Goal: Register for event/course

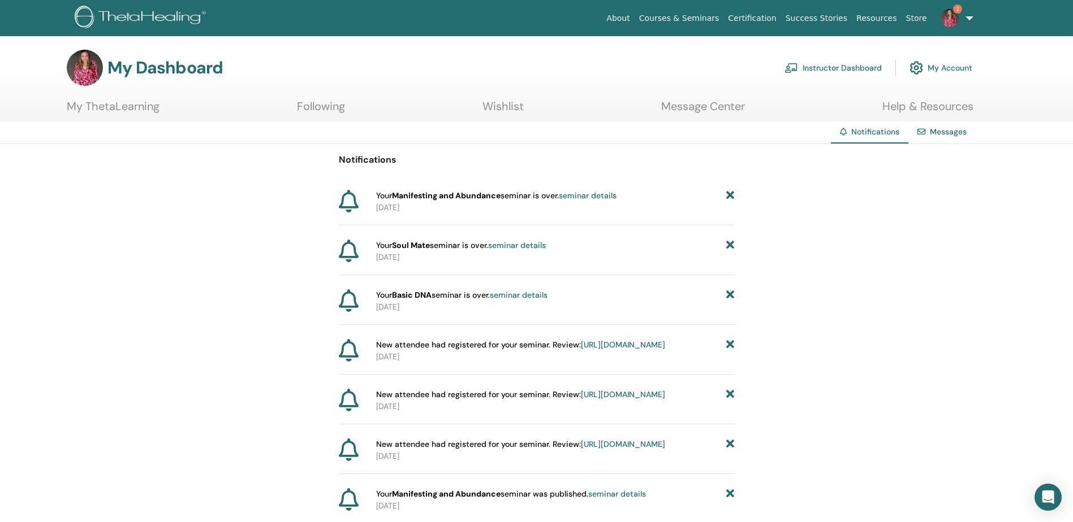
click at [136, 97] on section "My Dashboard Instructor Dashboard My Account My ThetaLearning Following Wishlist" at bounding box center [536, 86] width 1073 height 72
click at [136, 100] on link "My ThetaLearning" at bounding box center [113, 111] width 93 height 22
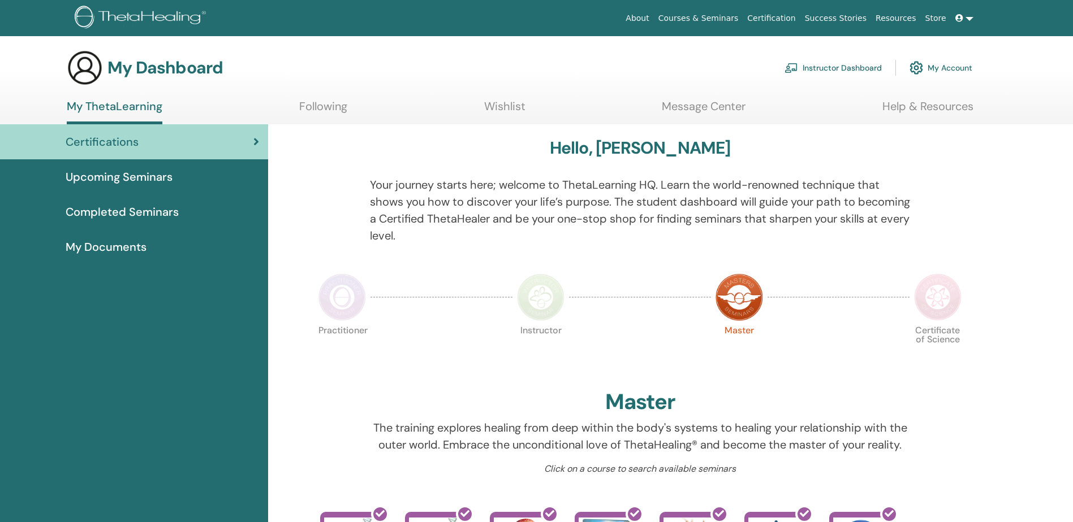
click at [137, 168] on link "Upcoming Seminars" at bounding box center [134, 176] width 268 height 35
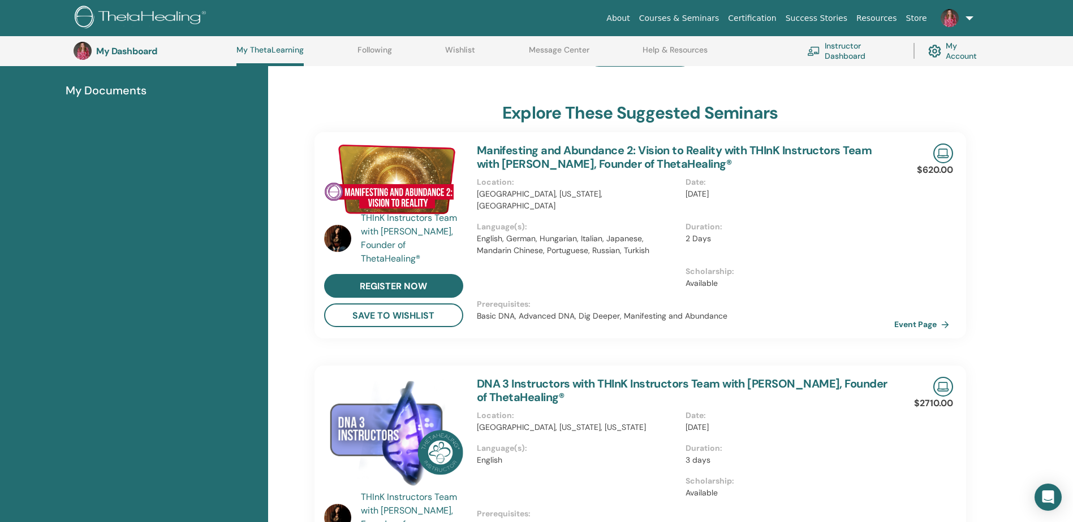
scroll to position [200, 0]
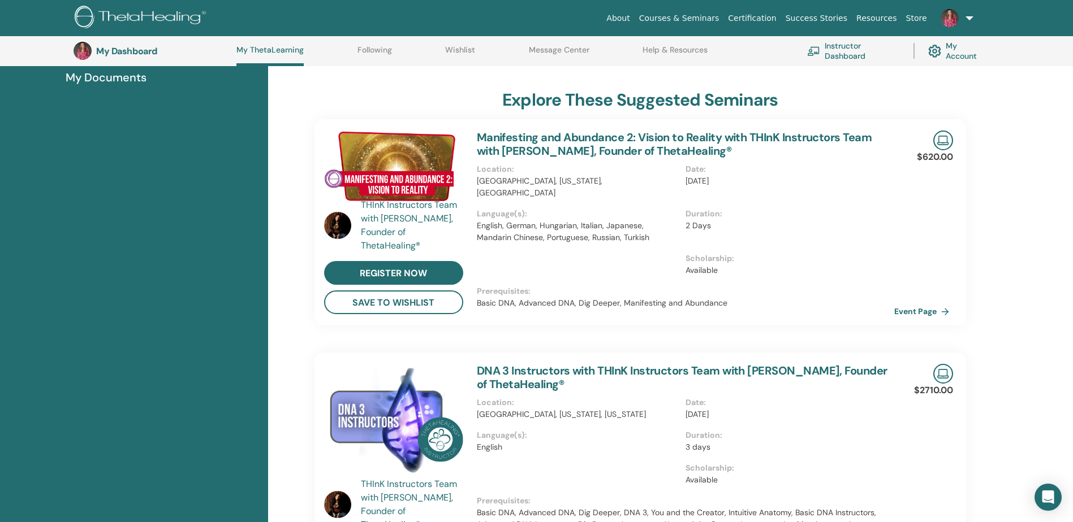
click at [481, 137] on link "Manifesting and Abundance 2: Vision to Reality with THInK Instructors Team with…" at bounding box center [674, 144] width 395 height 28
